Goal: Task Accomplishment & Management: Use online tool/utility

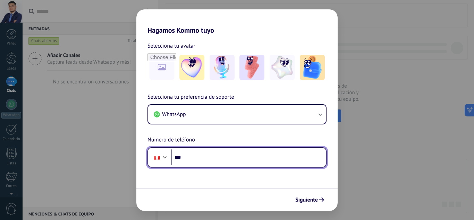
click at [226, 152] on input "***" at bounding box center [248, 157] width 155 height 16
type input "**********"
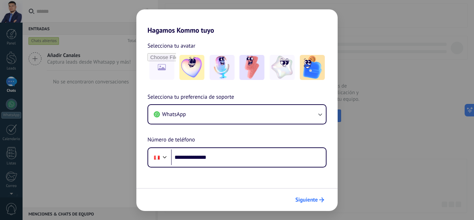
click at [302, 196] on button "Siguiente" at bounding box center [309, 200] width 35 height 12
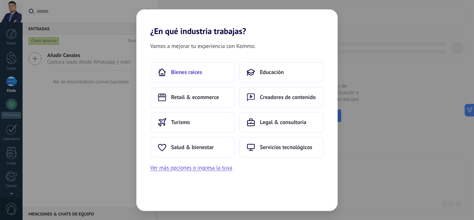
click at [198, 78] on button "Bienes raíces" at bounding box center [192, 72] width 85 height 21
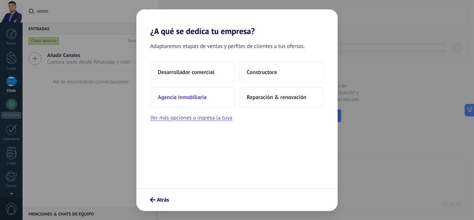
click at [184, 100] on span "Agencia inmobiliaria" at bounding box center [182, 97] width 49 height 7
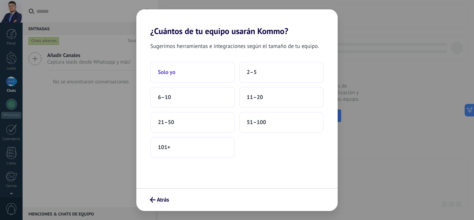
click at [193, 65] on button "Solo yo" at bounding box center [192, 72] width 85 height 21
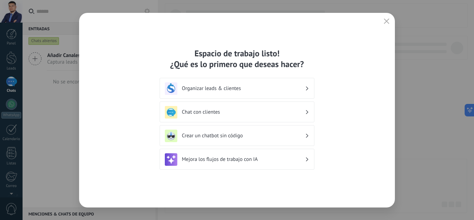
click at [387, 11] on div "Espacio de trabajo listo! ¿Qué es lo primero que deseas hacer? Organizar leads …" at bounding box center [237, 110] width 474 height 220
click at [390, 15] on div "Espacio de trabajo listo! ¿Qué es lo primero que deseas hacer? Organizar leads …" at bounding box center [237, 110] width 316 height 194
click at [390, 18] on button "button" at bounding box center [386, 22] width 9 height 10
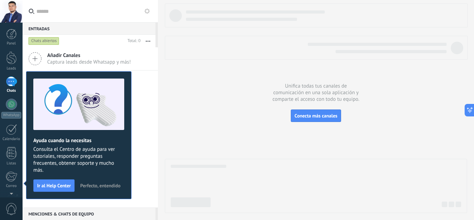
click at [221, 146] on div at bounding box center [316, 107] width 302 height 209
click at [16, 65] on link "Leads" at bounding box center [11, 60] width 23 height 19
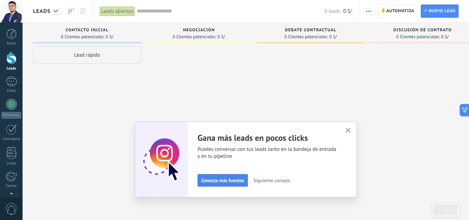
click at [230, 186] on button "Conecta más fuentes" at bounding box center [222, 180] width 50 height 12
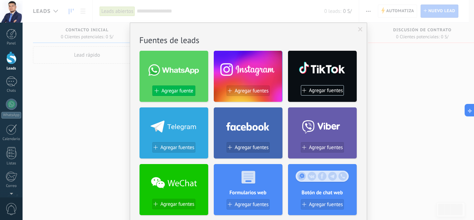
click at [185, 94] on button "Agregar fuente" at bounding box center [173, 90] width 43 height 10
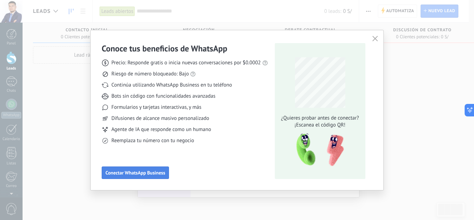
click at [149, 170] on span "Conectar WhatsApp Business" at bounding box center [136, 172] width 60 height 5
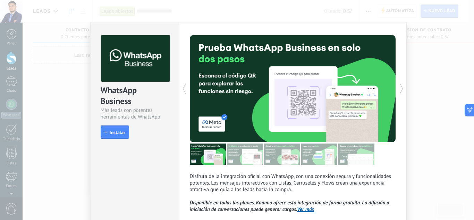
drag, startPoint x: 114, startPoint y: 132, endPoint x: 122, endPoint y: 111, distance: 21.9
click at [118, 125] on div "WhatsApp Business Más leads con potentes herramientas de WhatsApp install Insta…" at bounding box center [135, 83] width 89 height 121
click at [107, 143] on div "WhatsApp Business Más leads con potentes herramientas de WhatsApp install Insta…" at bounding box center [135, 83] width 89 height 121
click at [107, 128] on button "Instalar" at bounding box center [115, 131] width 28 height 13
